Goal: Task Accomplishment & Management: Manage account settings

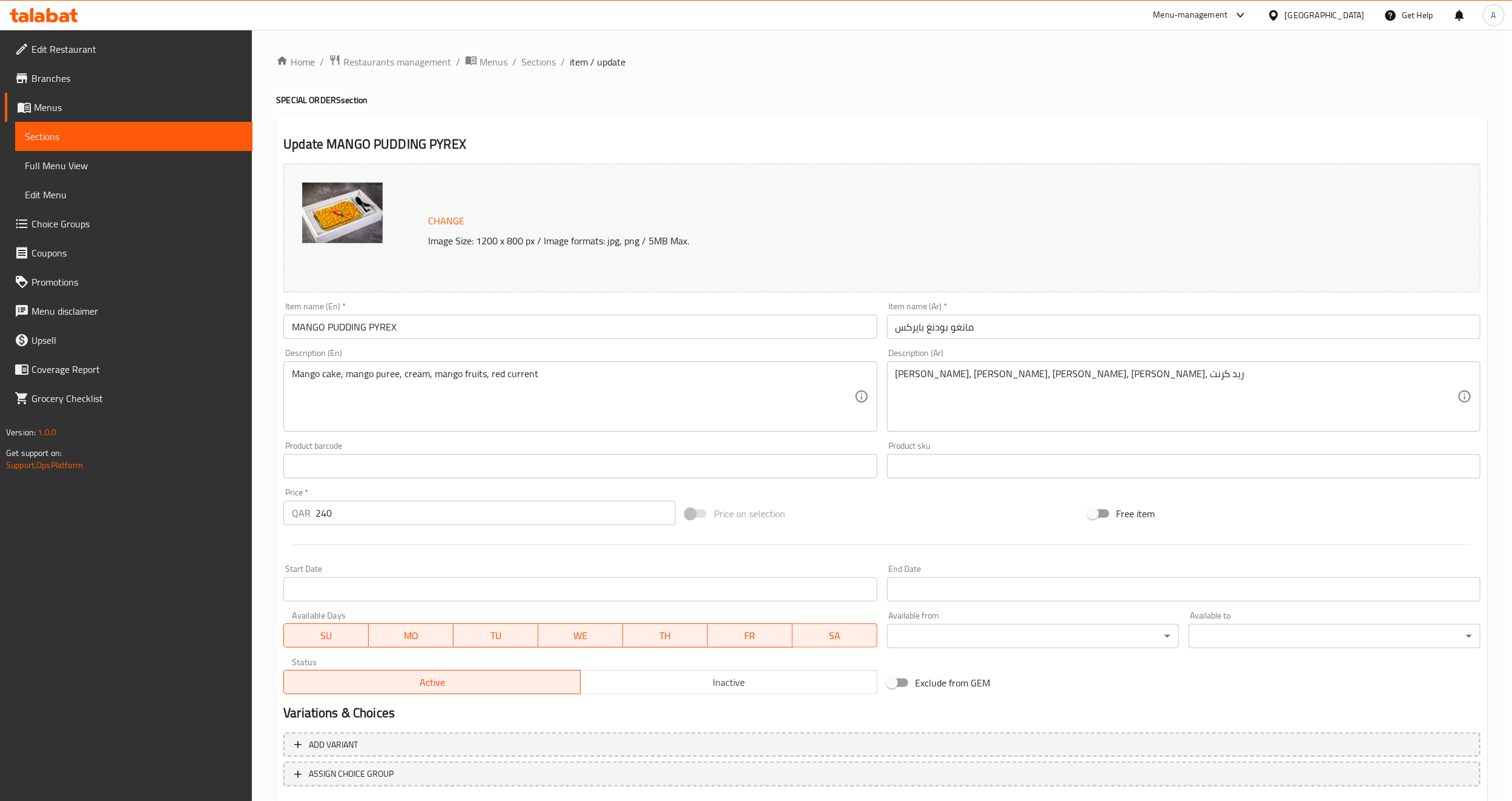
click at [1103, 95] on h4 "SPECIAL ORDERS section" at bounding box center [882, 100] width 1212 height 12
click at [698, 97] on h4 "SPECIAL ORDERS section" at bounding box center [882, 100] width 1212 height 12
click at [382, 320] on input "MANGO PUDDING PYREX" at bounding box center [580, 326] width 593 height 24
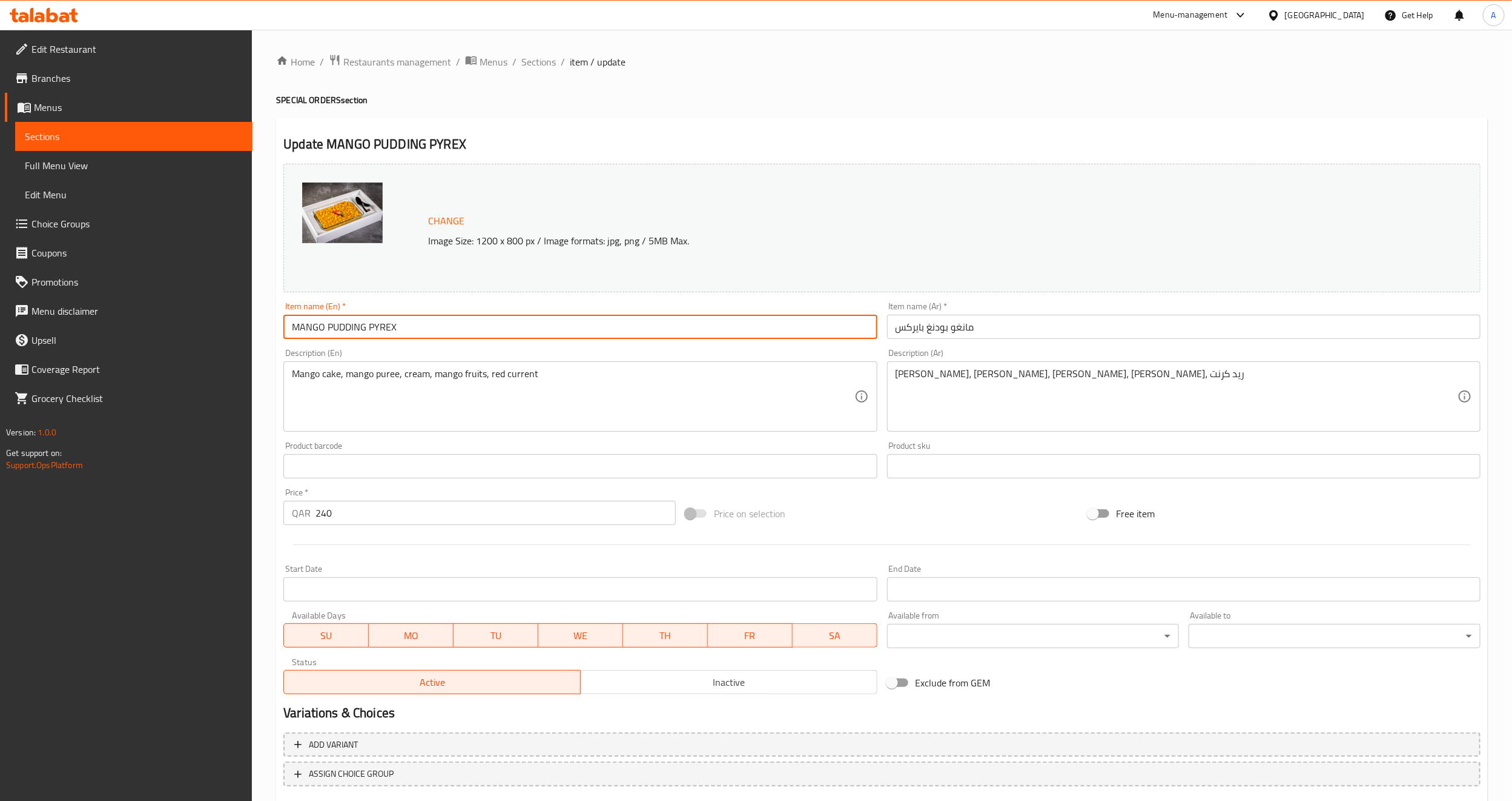
click at [382, 320] on input "MANGO PUDDING PYREX" at bounding box center [580, 326] width 593 height 24
click at [548, 55] on span "Sections" at bounding box center [539, 61] width 35 height 14
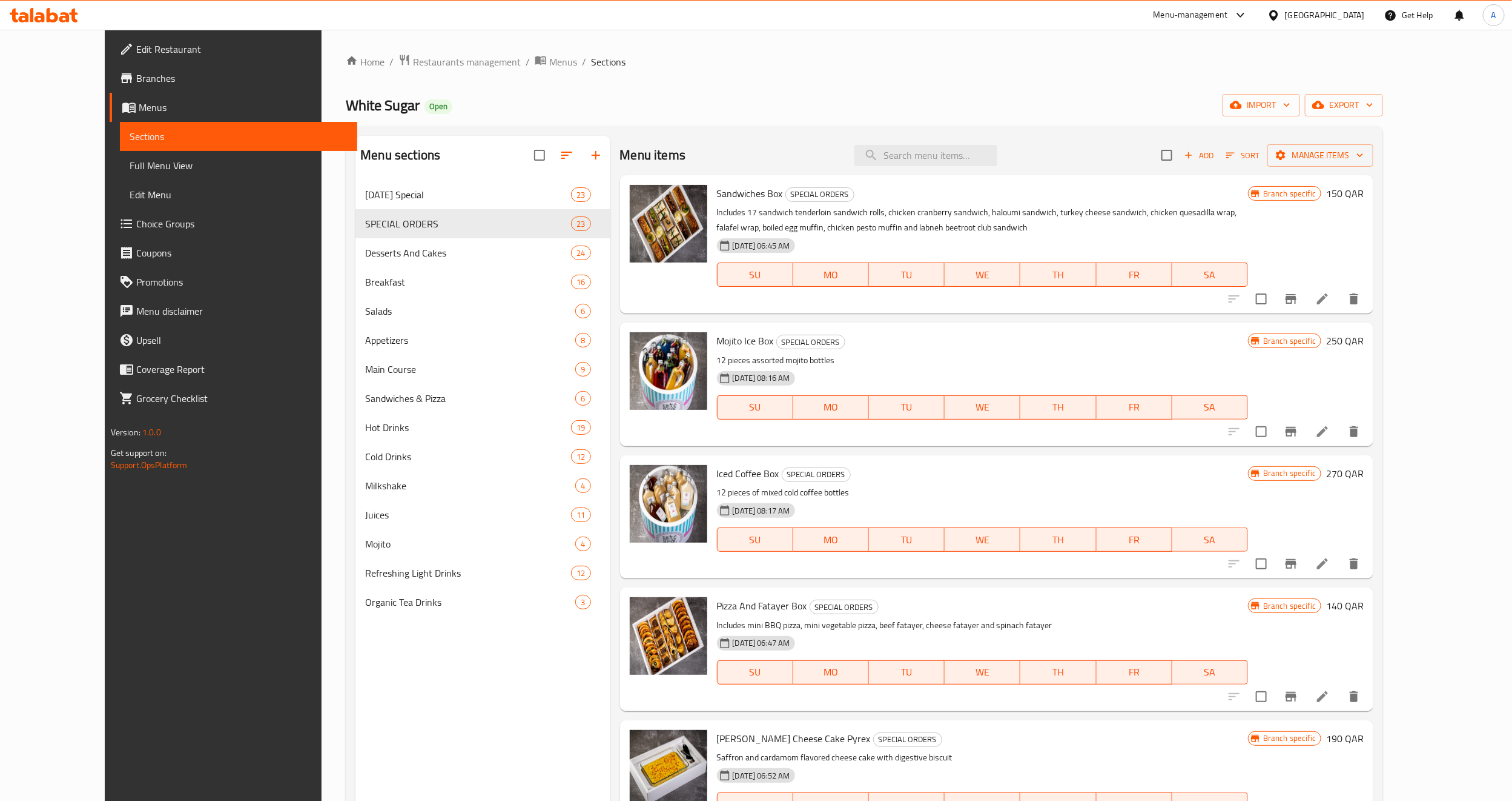
click at [964, 141] on div "Menu items Add Sort Manage items" at bounding box center [997, 155] width 755 height 39
click at [982, 162] on input "search" at bounding box center [925, 155] width 143 height 21
paste input "MANGO PUDDING PYREX"
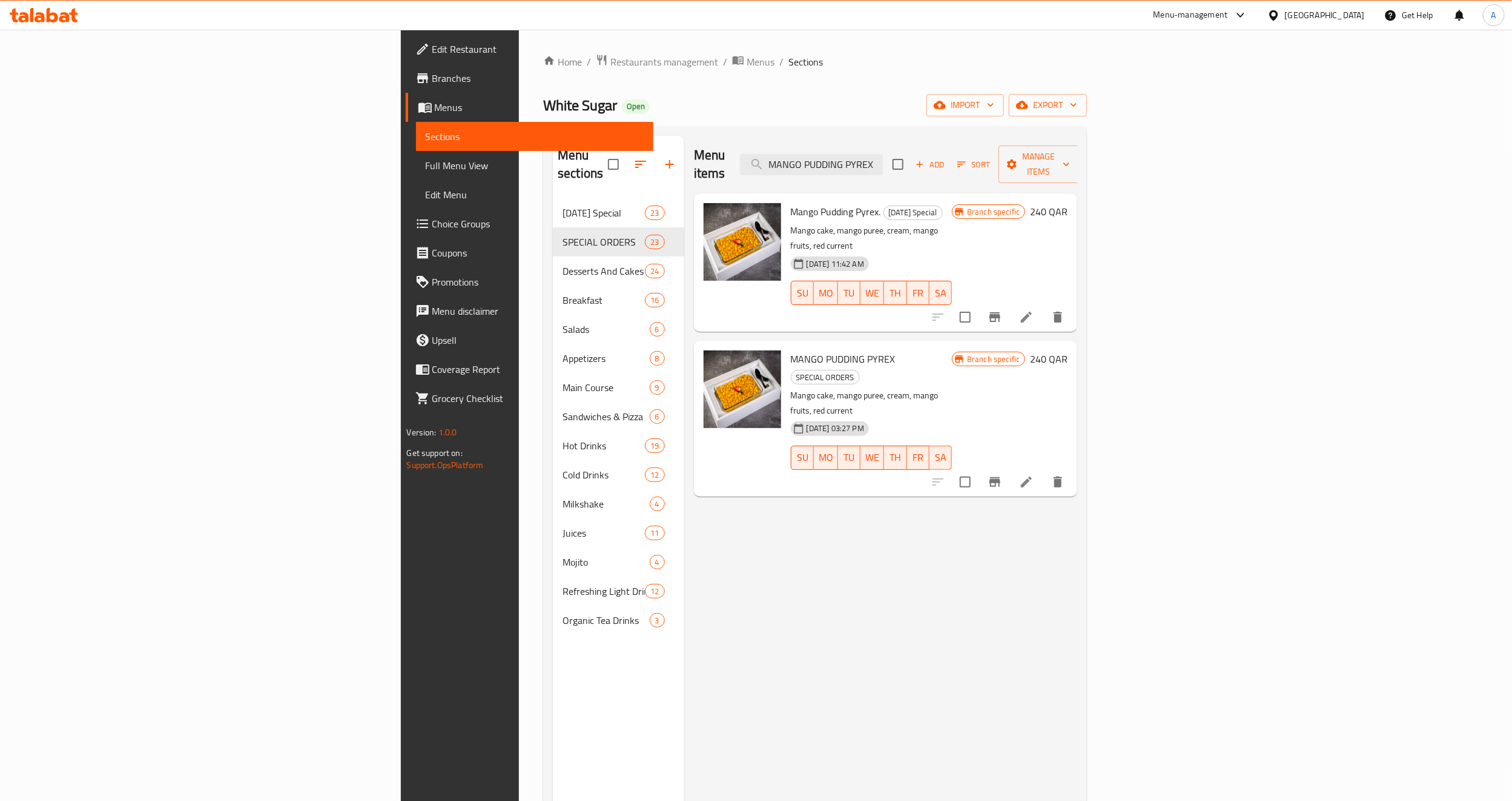
type input "MANGO PUDDING PYREX"
click at [1079, 174] on div "Menu items MANGO PUDDING PYREX Add Sort Manage items" at bounding box center [886, 165] width 384 height 58
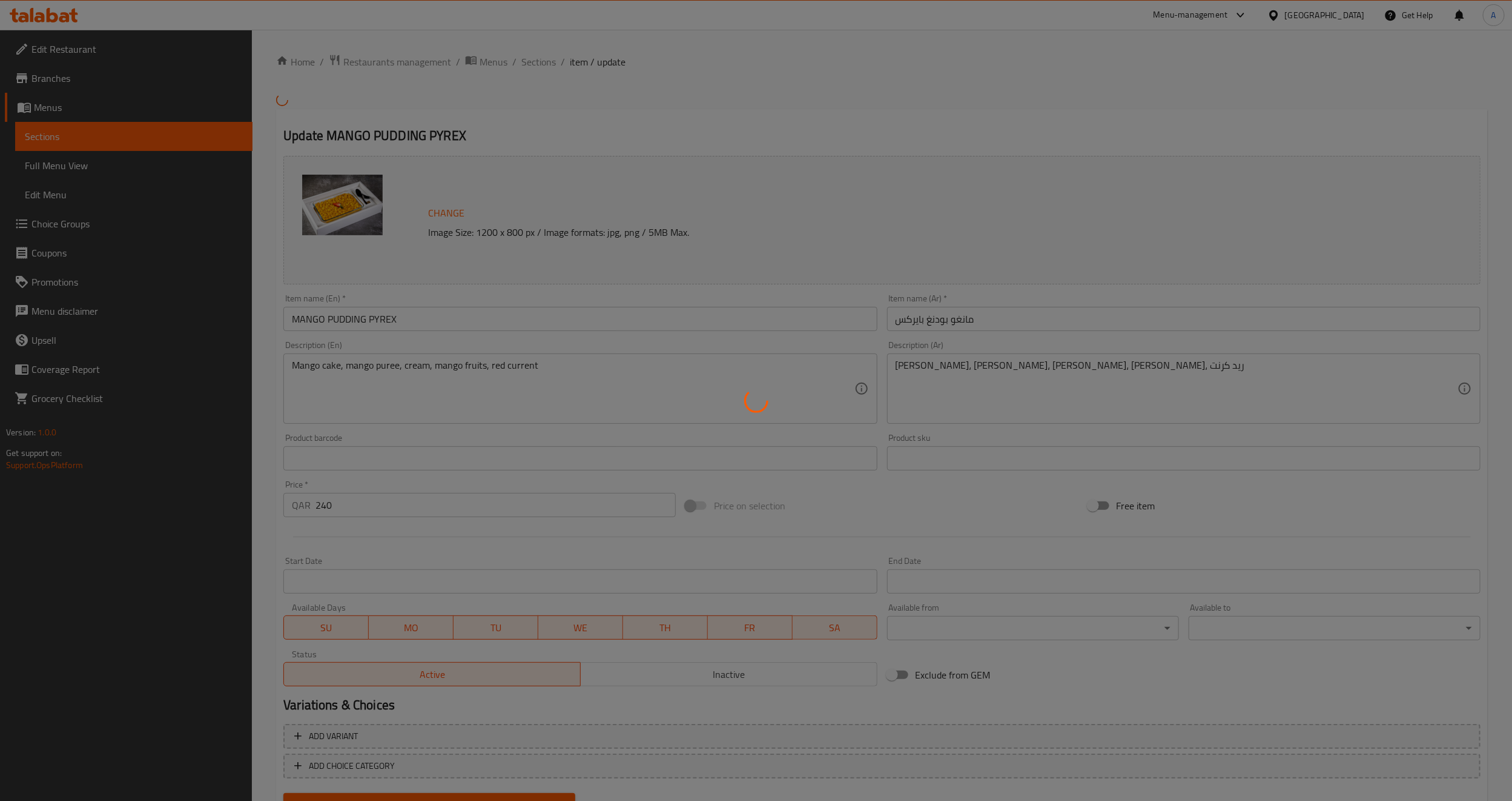
click at [949, 67] on div at bounding box center [756, 400] width 1512 height 801
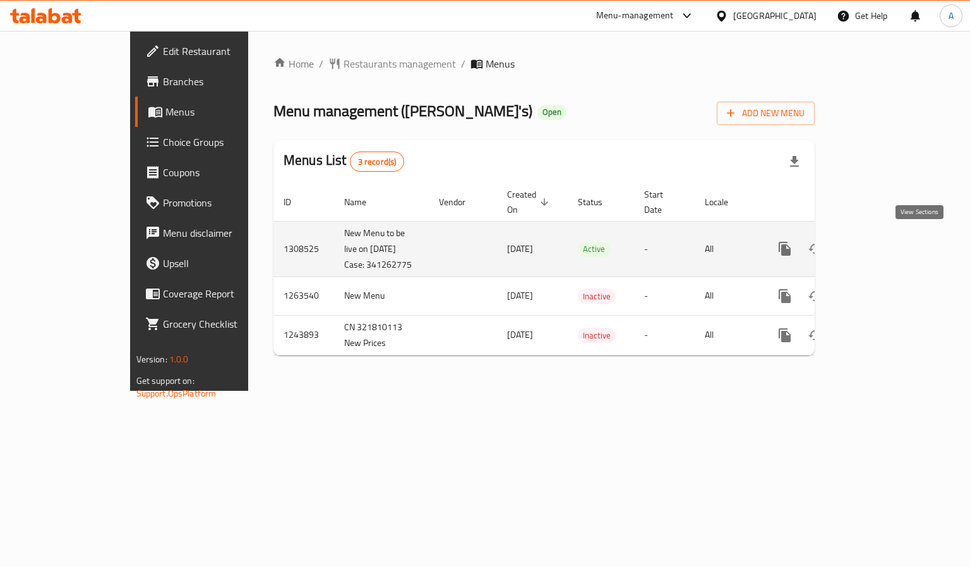
click at [891, 234] on link "enhanced table" at bounding box center [876, 249] width 30 height 30
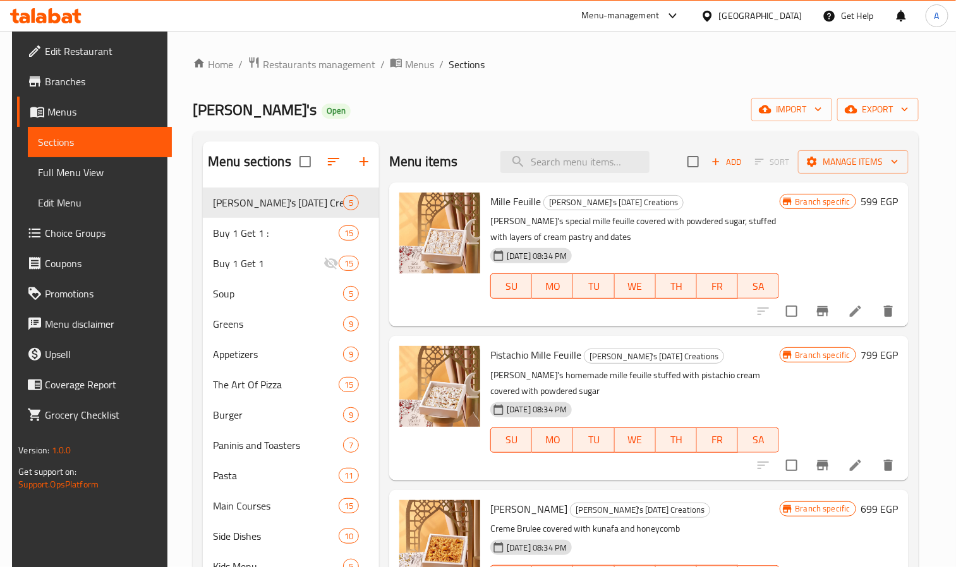
click at [80, 232] on span "Choice Groups" at bounding box center [103, 233] width 117 height 15
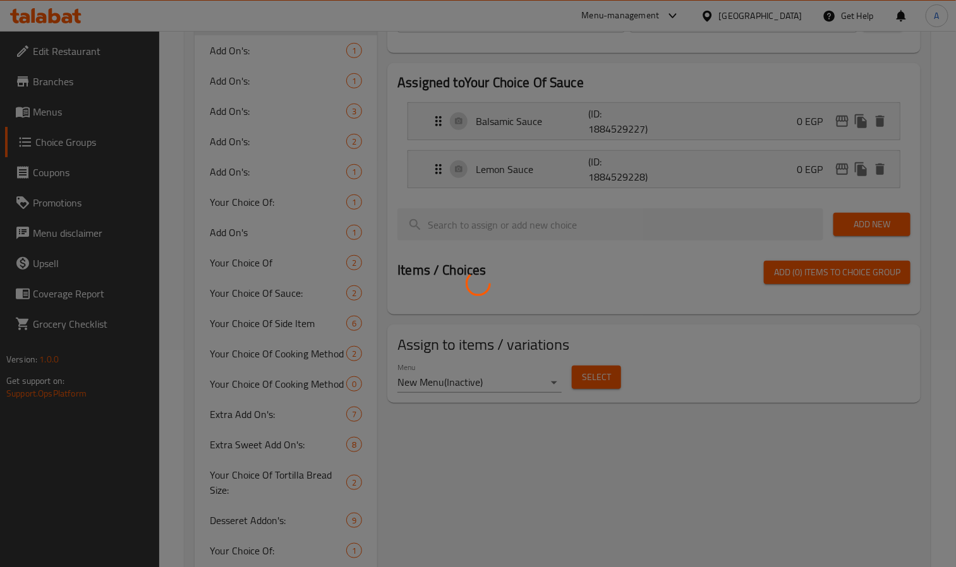
scroll to position [406, 0]
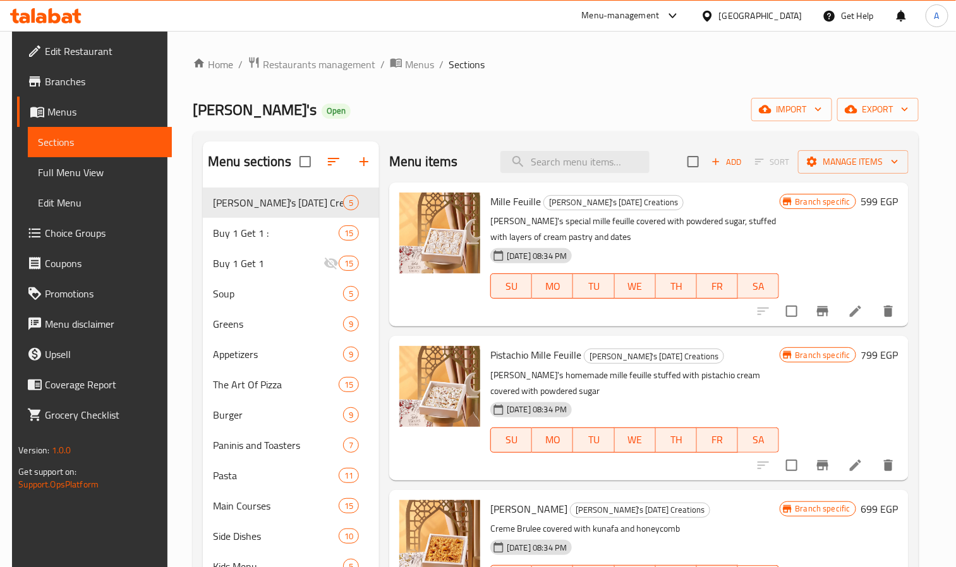
drag, startPoint x: 82, startPoint y: 228, endPoint x: 89, endPoint y: 239, distance: 12.8
click at [82, 228] on span "Choice Groups" at bounding box center [103, 233] width 117 height 15
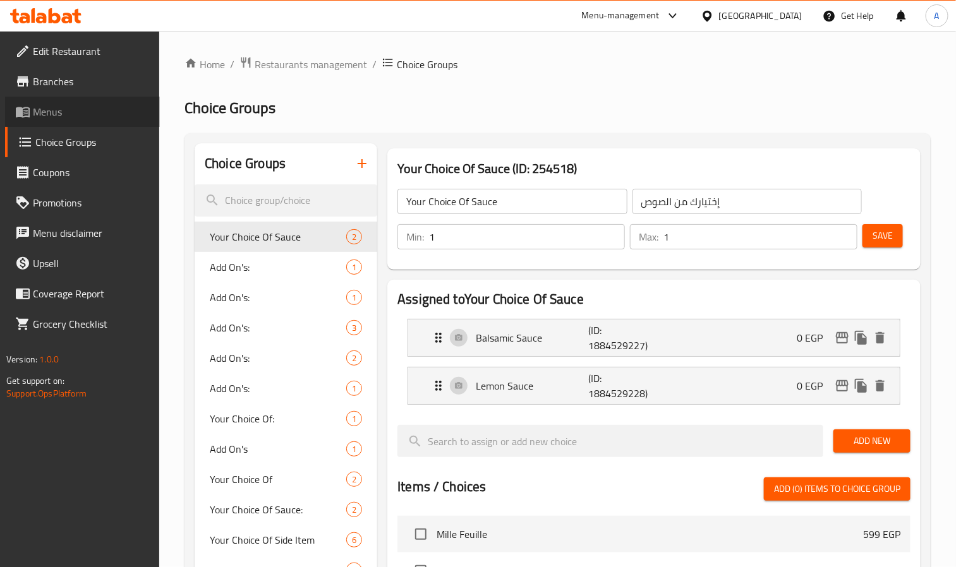
click at [75, 104] on span "Menus" at bounding box center [91, 111] width 117 height 15
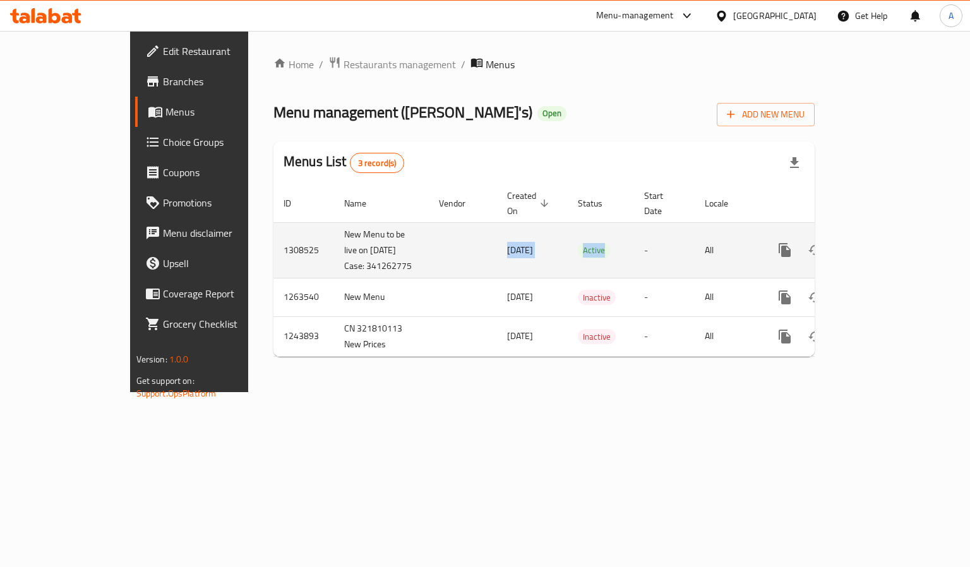
drag, startPoint x: 387, startPoint y: 249, endPoint x: 624, endPoint y: 252, distance: 236.3
click at [618, 252] on tr "1308525 New Menu to be live on 01/09/2025 Case: 341262775 27/08/2025 Active - A…" at bounding box center [588, 250] width 628 height 56
click at [654, 255] on td "-" at bounding box center [664, 250] width 61 height 56
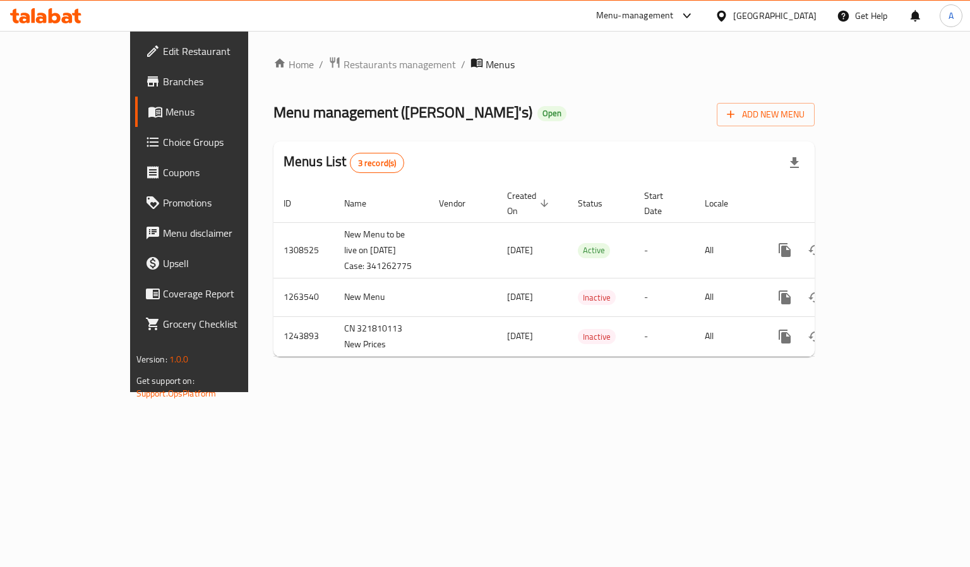
click at [327, 114] on span "Menu management ( Ted's )" at bounding box center [403, 112] width 259 height 28
copy span "Ted's"
click at [309, 76] on div "Home / Restaurants management / Menus Menu management ( Ted's ) Open Add New Me…" at bounding box center [544, 211] width 541 height 311
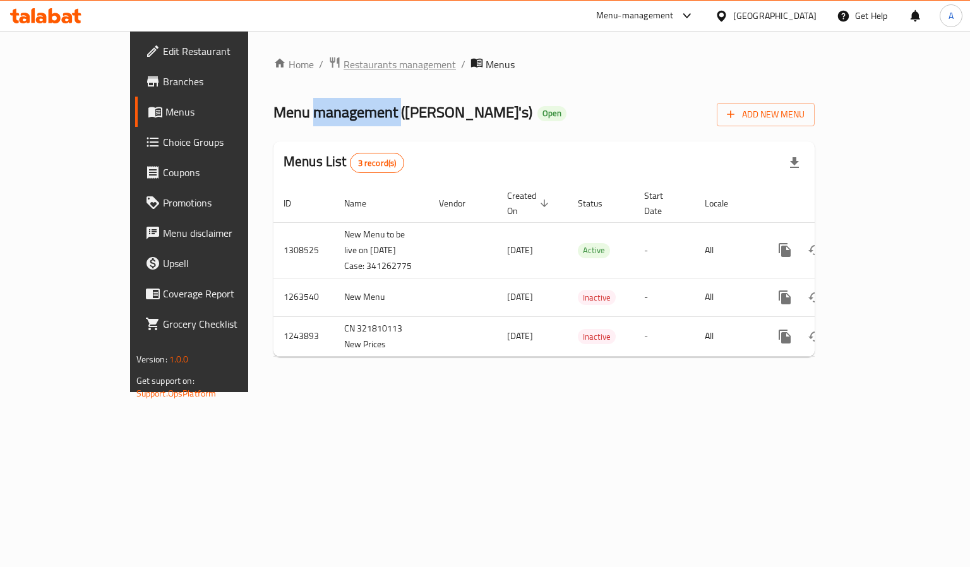
click at [344, 72] on span "Restaurants management" at bounding box center [400, 64] width 112 height 15
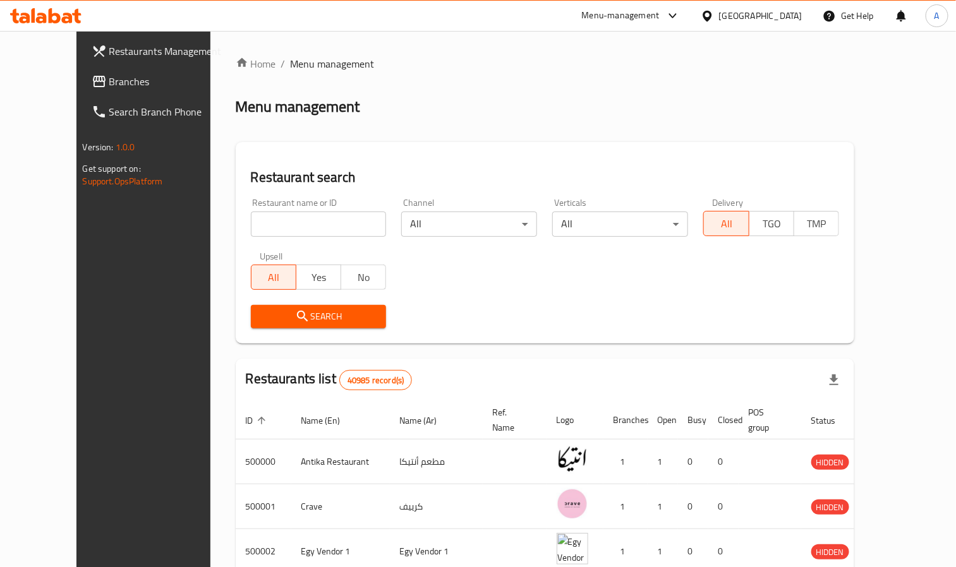
click at [236, 239] on div "Home / Menu management Menu management Restaurant search Restaurant name or ID …" at bounding box center [545, 473] width 619 height 834
click at [251, 226] on input "search" at bounding box center [319, 224] width 136 height 25
paste input "Ted's"
type input "Ted's"
click button "Search" at bounding box center [319, 316] width 136 height 23
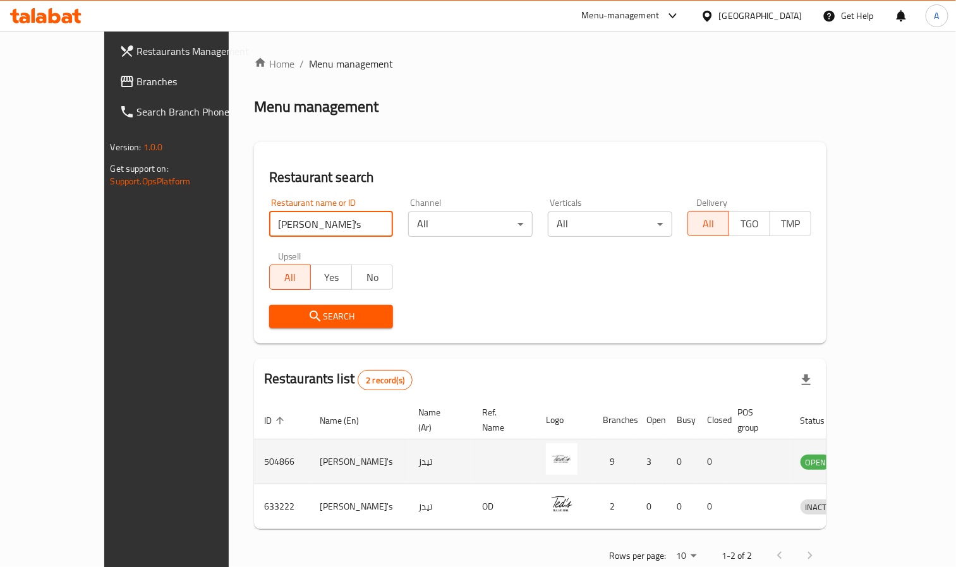
click at [254, 453] on td "504866" at bounding box center [282, 462] width 56 height 45
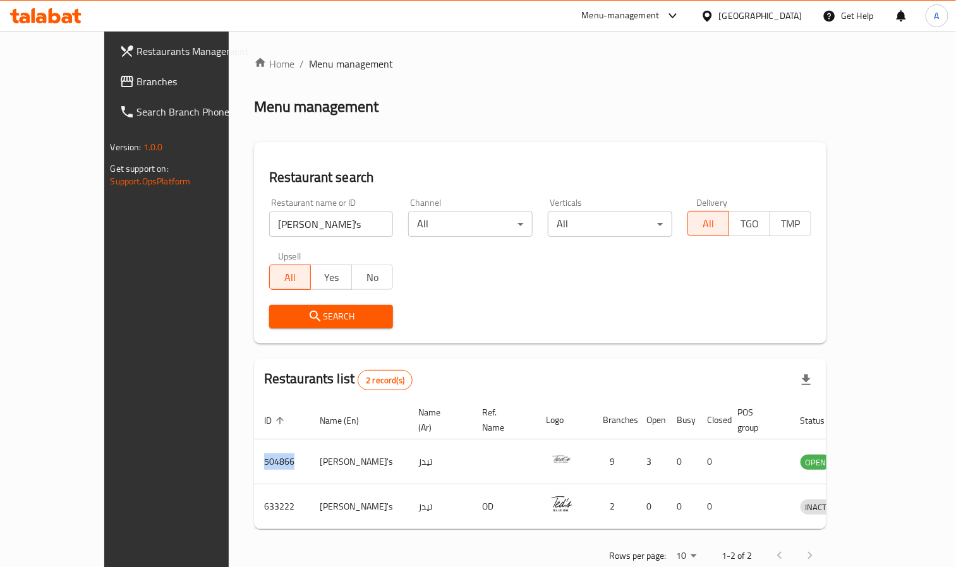
copy td "504866"
click at [892, 454] on link "enhanced table" at bounding box center [880, 461] width 23 height 15
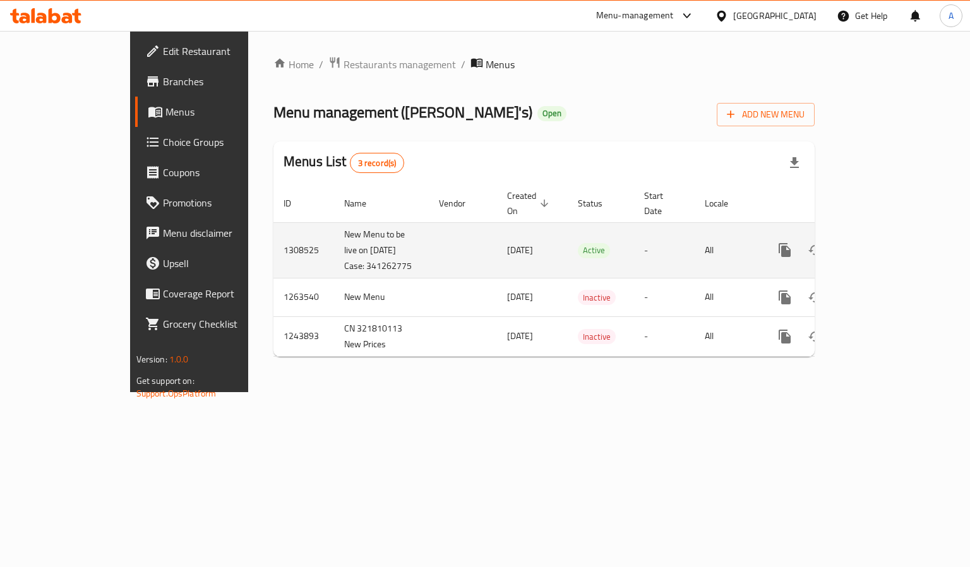
click at [507, 246] on span "27/08/2025" at bounding box center [520, 250] width 26 height 16
